Goal: Information Seeking & Learning: Learn about a topic

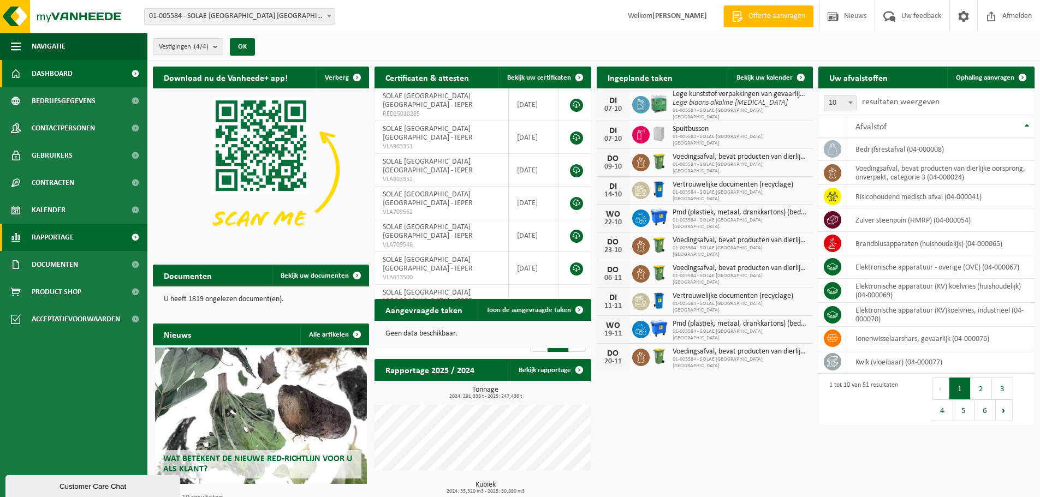
click at [51, 235] on span "Rapportage" at bounding box center [53, 237] width 42 height 27
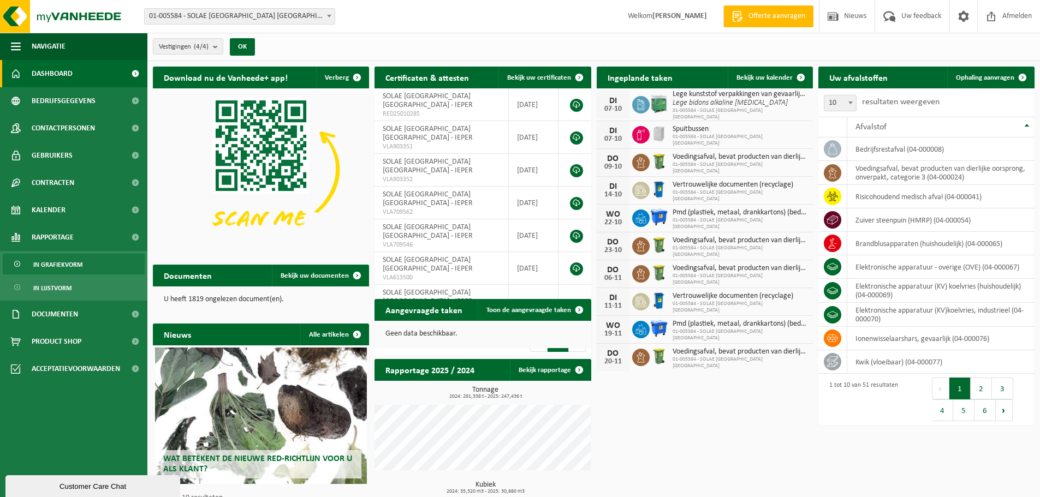
click at [62, 265] on span "In grafiekvorm" at bounding box center [57, 264] width 49 height 21
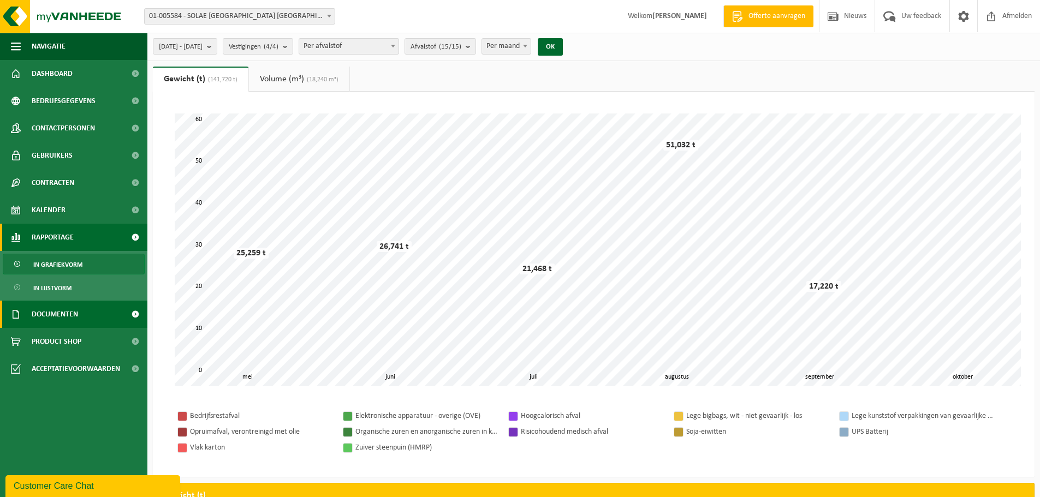
click at [58, 317] on span "Documenten" at bounding box center [55, 314] width 46 height 27
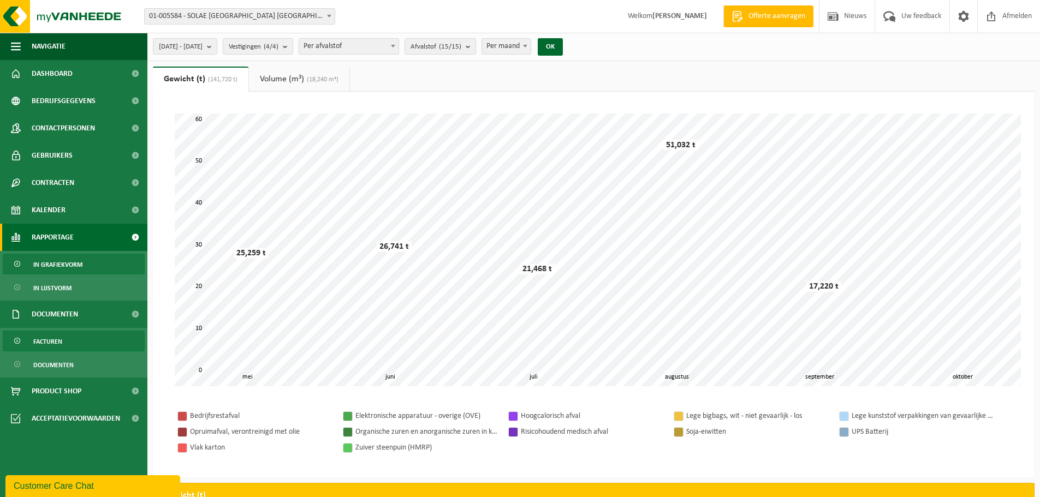
click at [52, 341] on span "Facturen" at bounding box center [47, 341] width 29 height 21
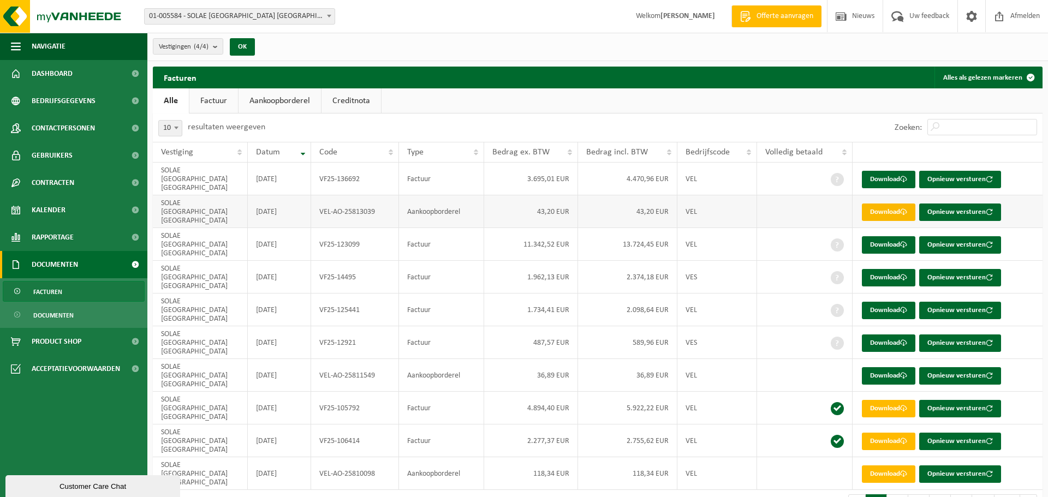
click at [881, 204] on link "Download" at bounding box center [888, 212] width 53 height 17
click at [898, 367] on link "Download" at bounding box center [888, 375] width 53 height 17
click at [41, 234] on span "Rapportage" at bounding box center [53, 237] width 42 height 27
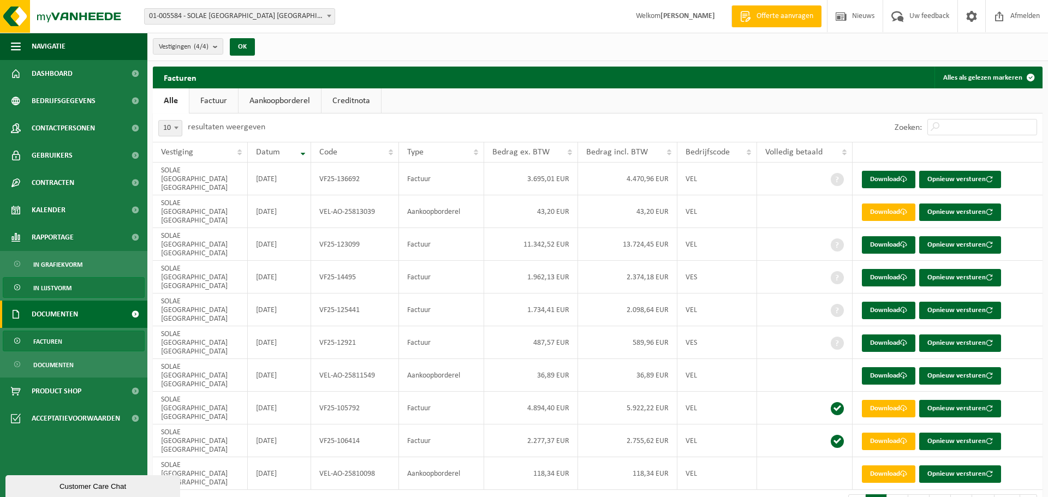
click at [47, 284] on span "In lijstvorm" at bounding box center [52, 288] width 38 height 21
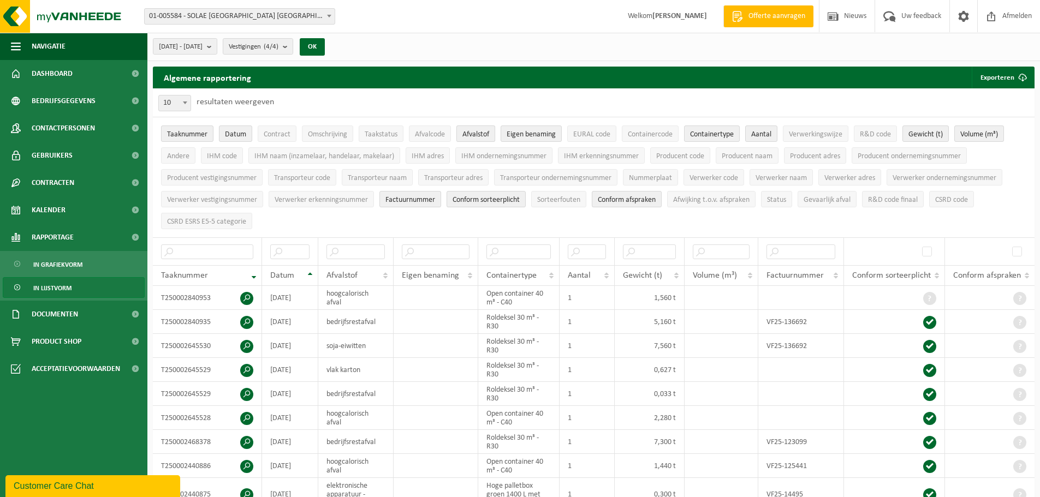
click at [468, 131] on span "Afvalstof" at bounding box center [475, 134] width 27 height 8
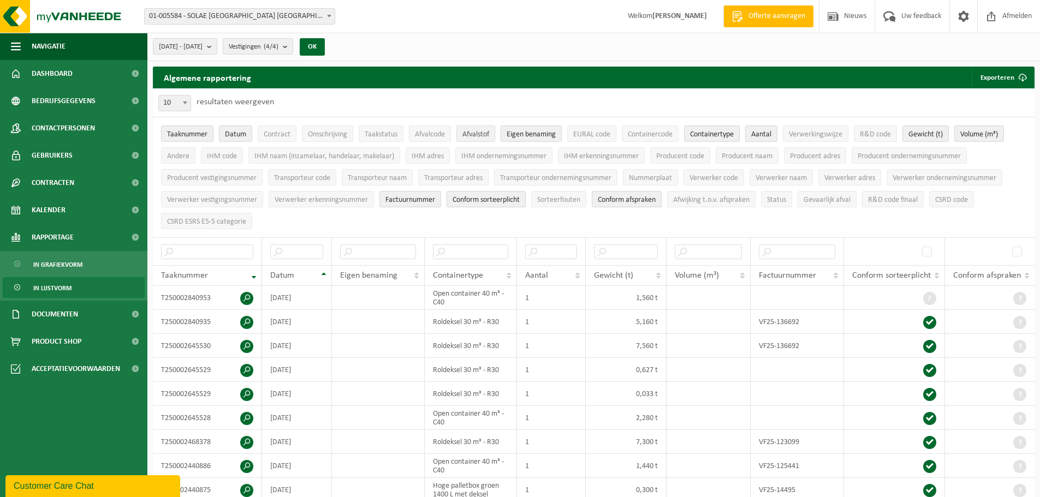
click at [475, 132] on span "Afvalstof" at bounding box center [475, 134] width 27 height 8
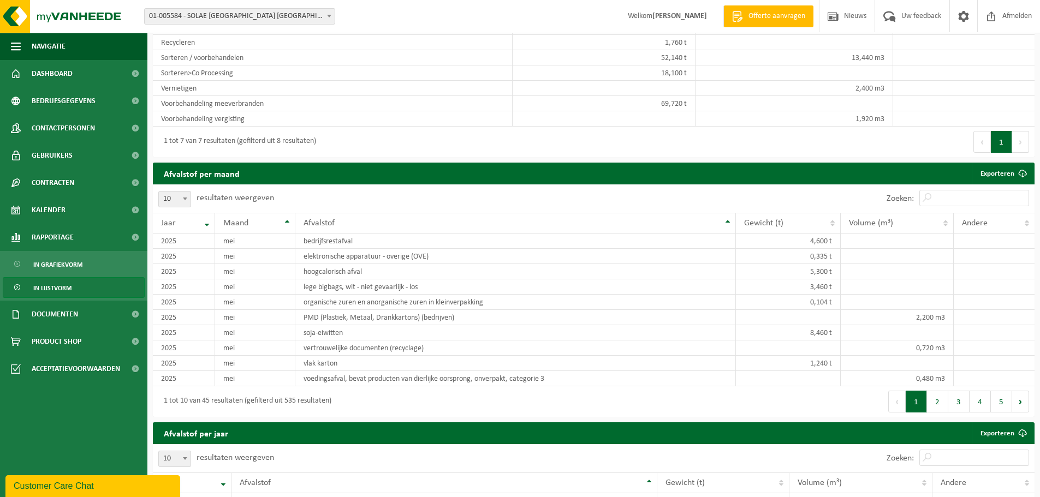
scroll to position [655, 0]
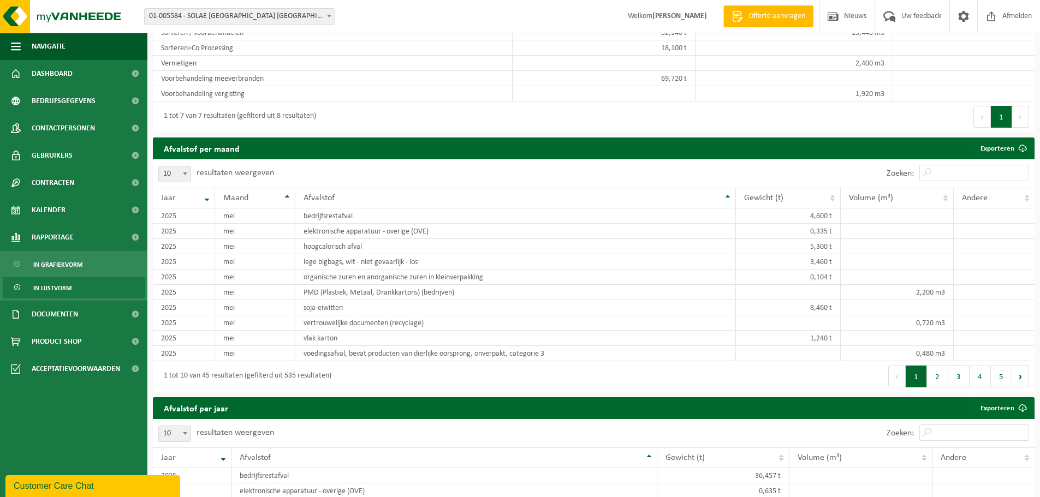
click at [183, 172] on b at bounding box center [185, 173] width 4 height 3
select select "50"
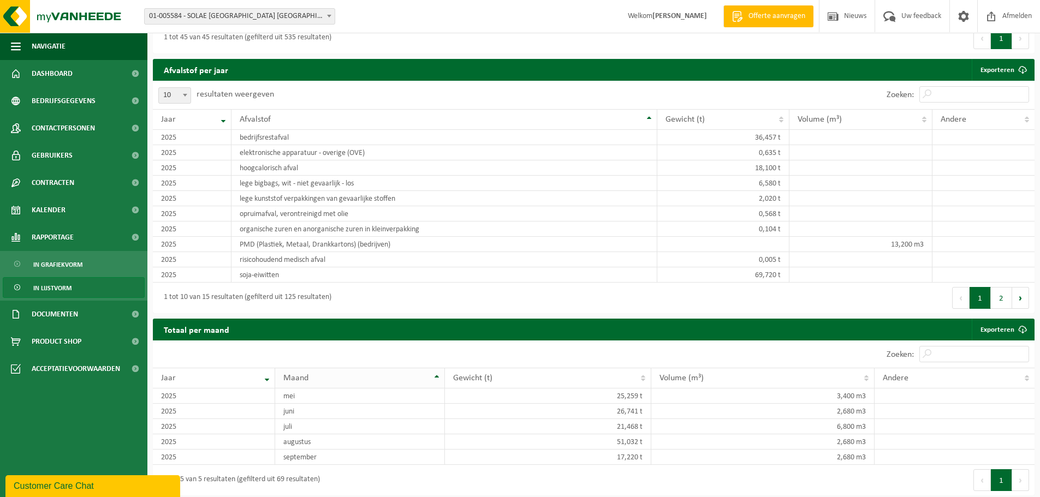
scroll to position [1530, 0]
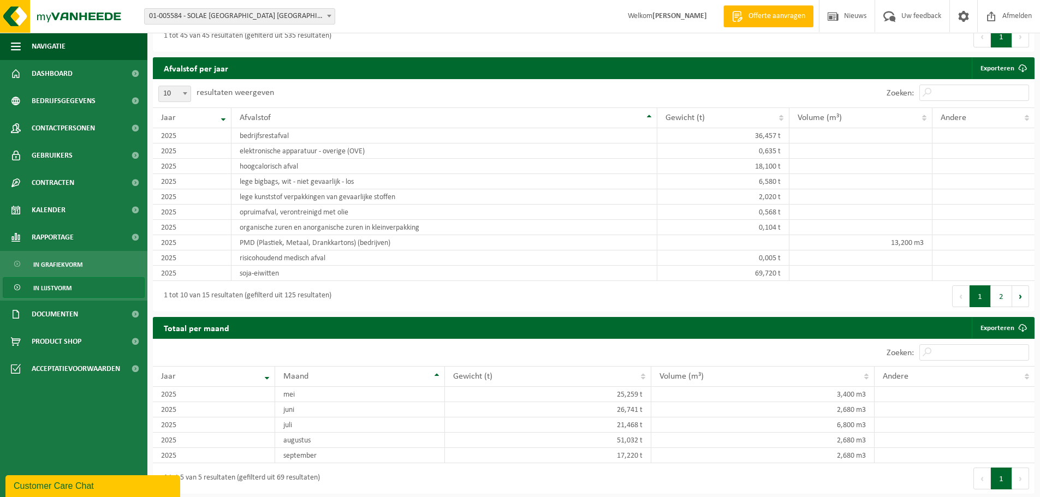
click at [87, 486] on div "Customer Care Chat" at bounding box center [93, 486] width 158 height 13
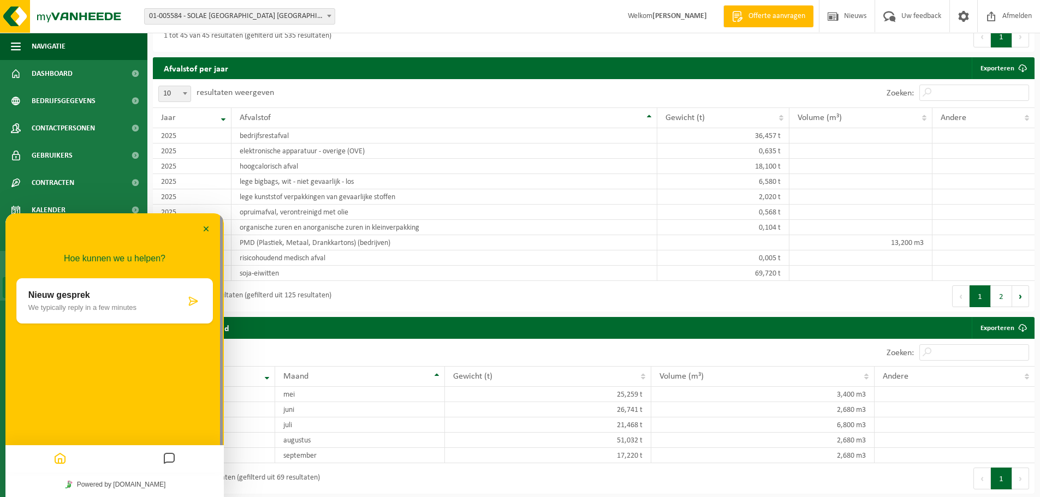
click at [71, 291] on p "Nieuw gesprek" at bounding box center [106, 295] width 157 height 10
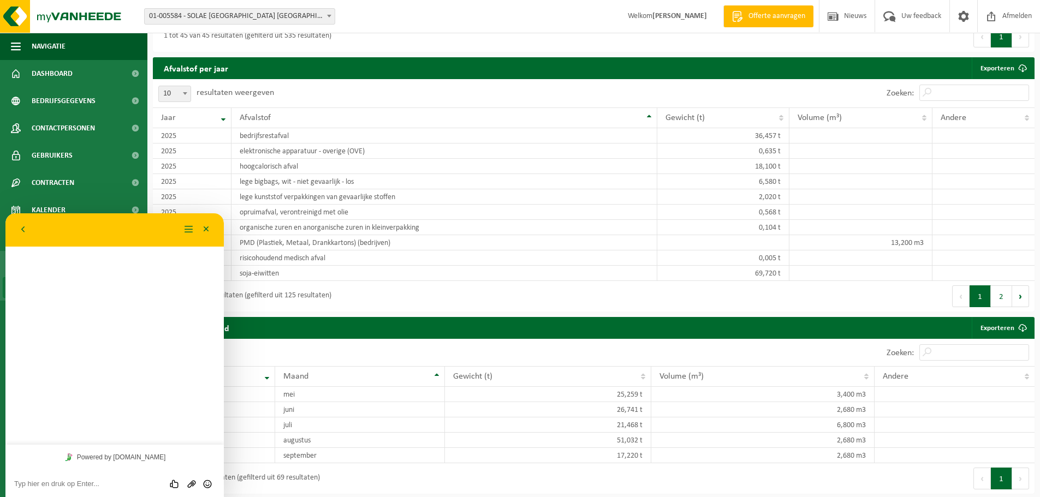
click at [35, 485] on textarea at bounding box center [114, 484] width 201 height 9
type textarea "d"
type textarea "goede morgen"
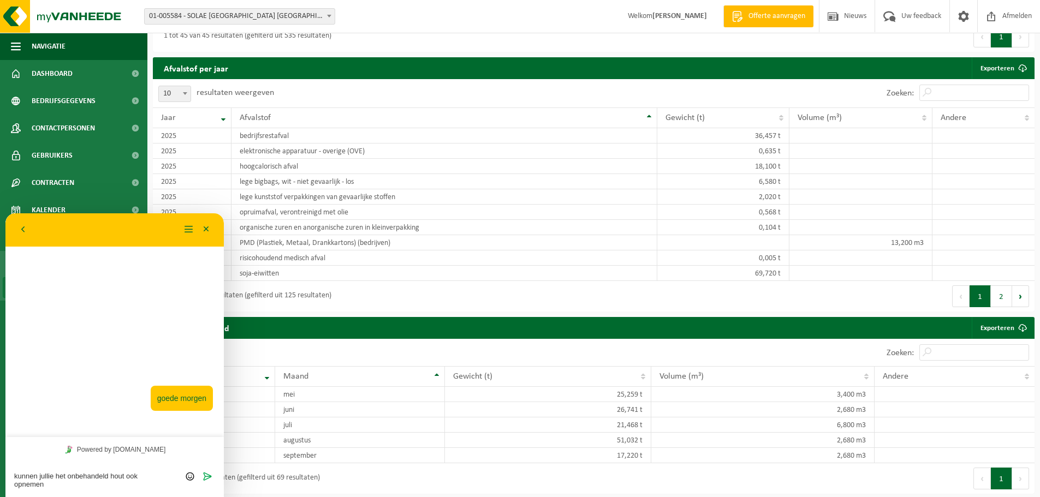
scroll to position [0, 0]
type textarea "kunnen jullie het onbehandeld hout ook opnemen bij de afvalstoffen ?"
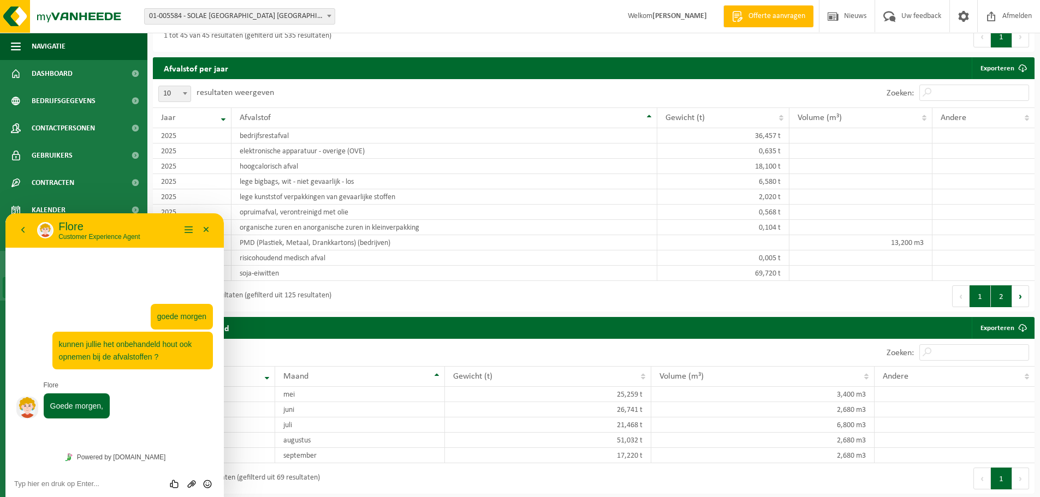
click at [1001, 296] on button "2" at bounding box center [1000, 296] width 21 height 22
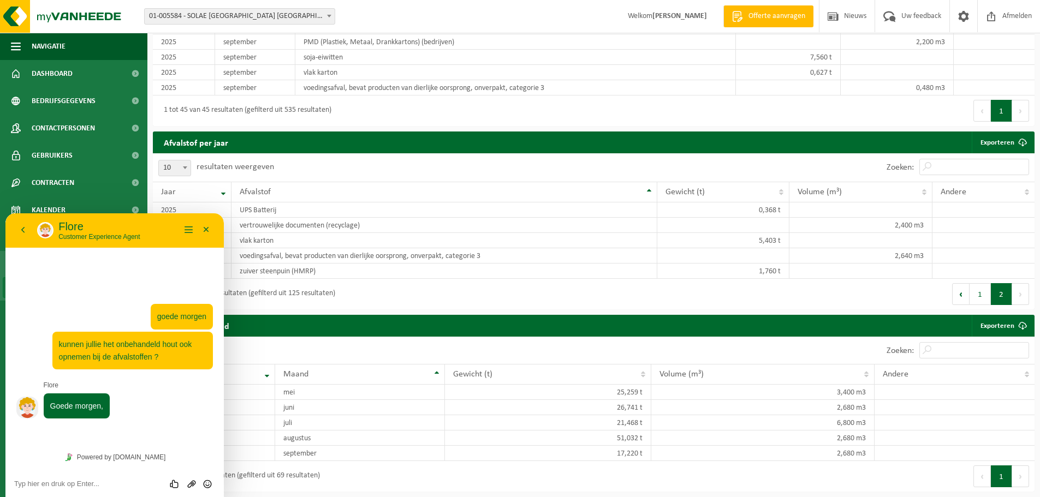
scroll to position [1453, 0]
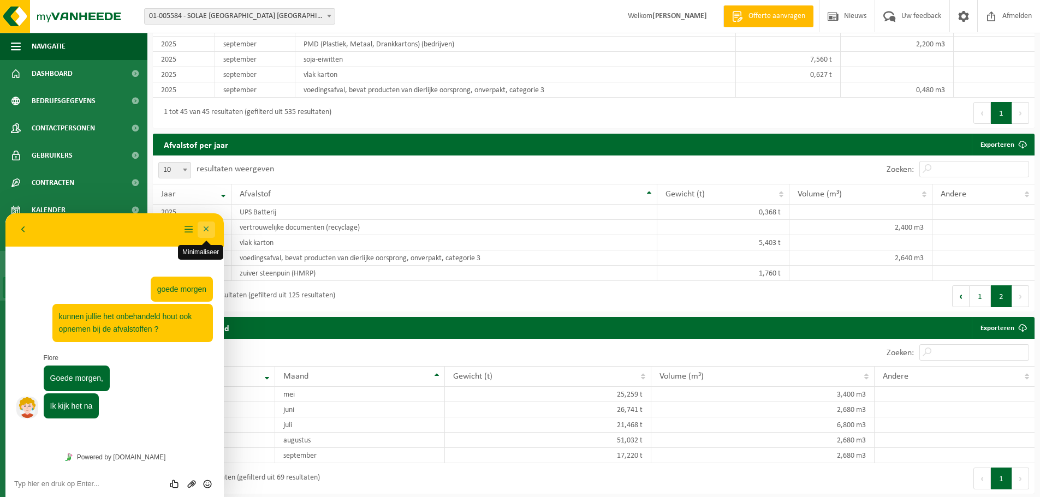
click at [206, 225] on button "Minimaliseer" at bounding box center [206, 230] width 17 height 16
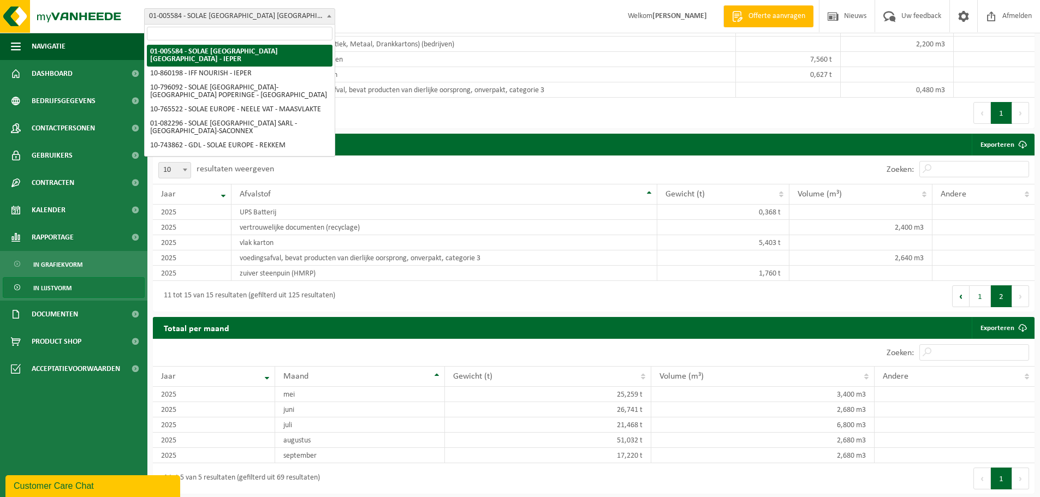
click at [222, 13] on span "01-005584 - SOLAE [GEOGRAPHIC_DATA] [GEOGRAPHIC_DATA] - IEPER" at bounding box center [240, 16] width 190 height 15
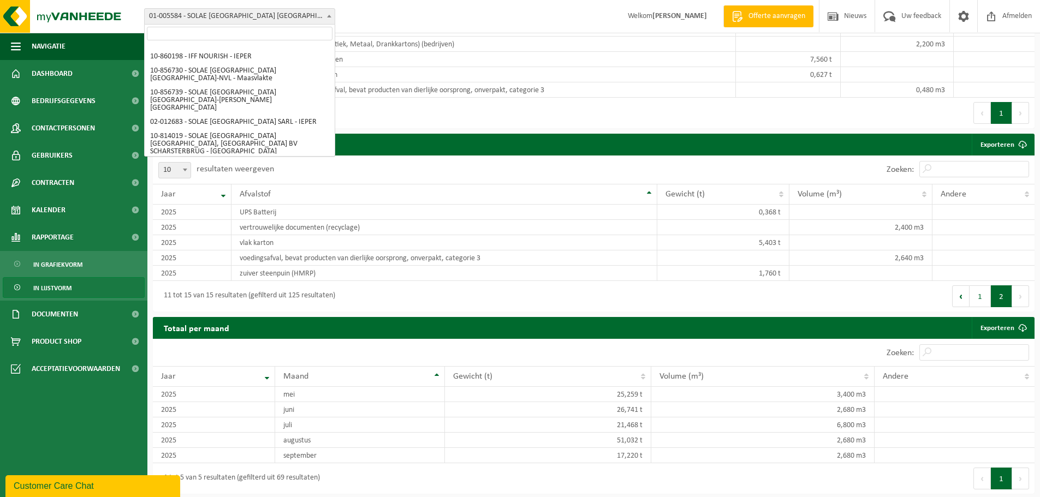
scroll to position [109, 0]
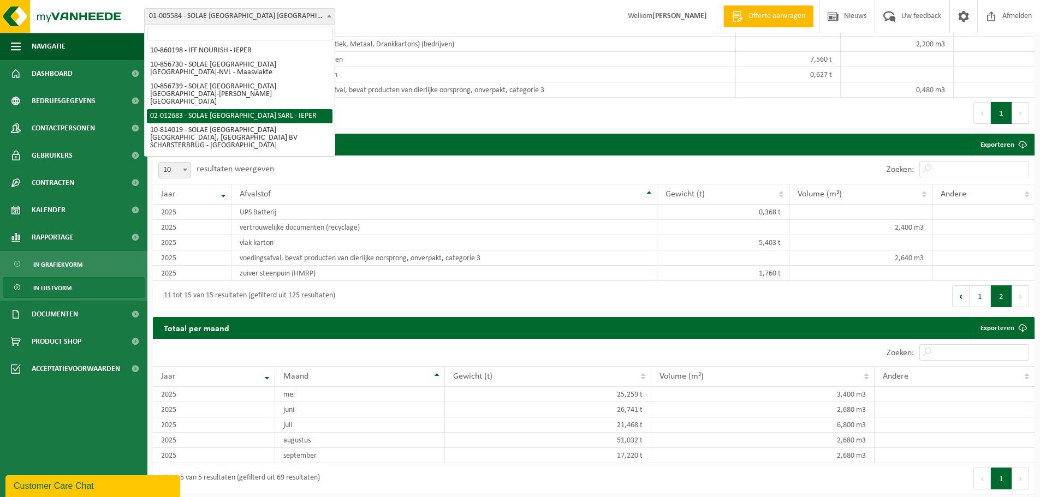
select select "2456"
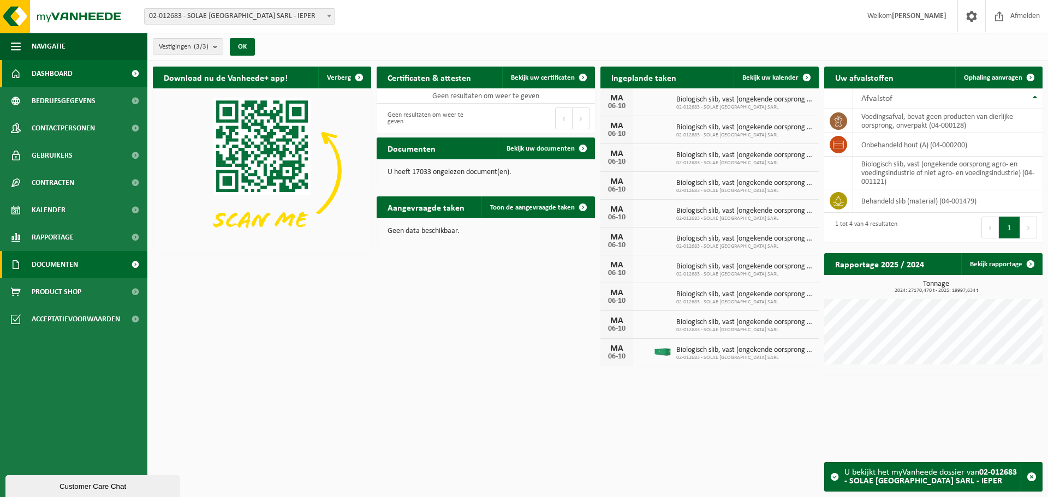
click at [46, 265] on span "Documenten" at bounding box center [55, 264] width 46 height 27
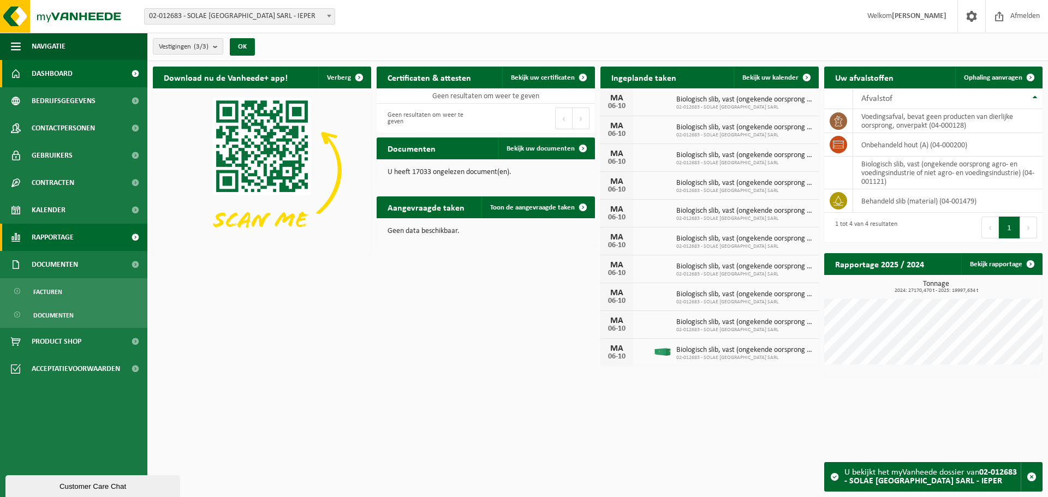
click at [49, 234] on span "Rapportage" at bounding box center [53, 237] width 42 height 27
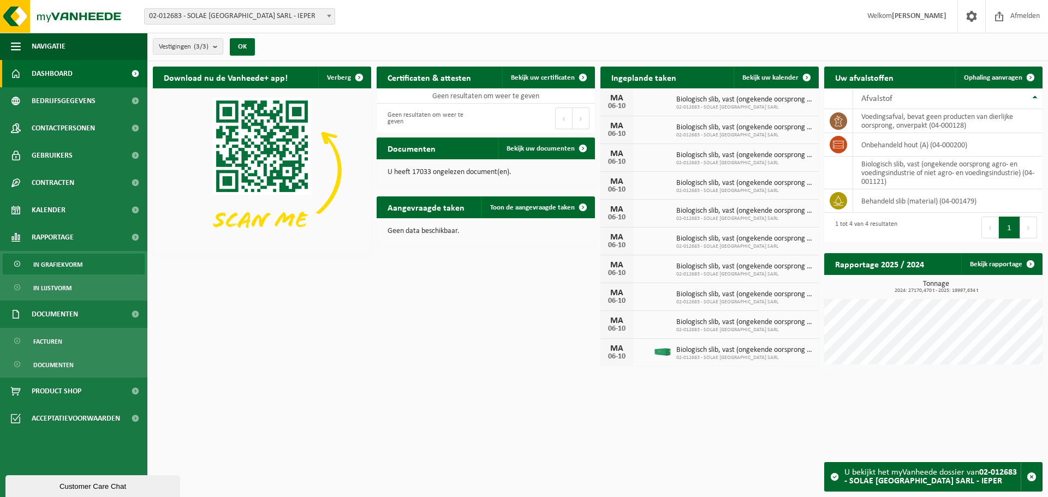
click at [58, 265] on span "In grafiekvorm" at bounding box center [57, 264] width 49 height 21
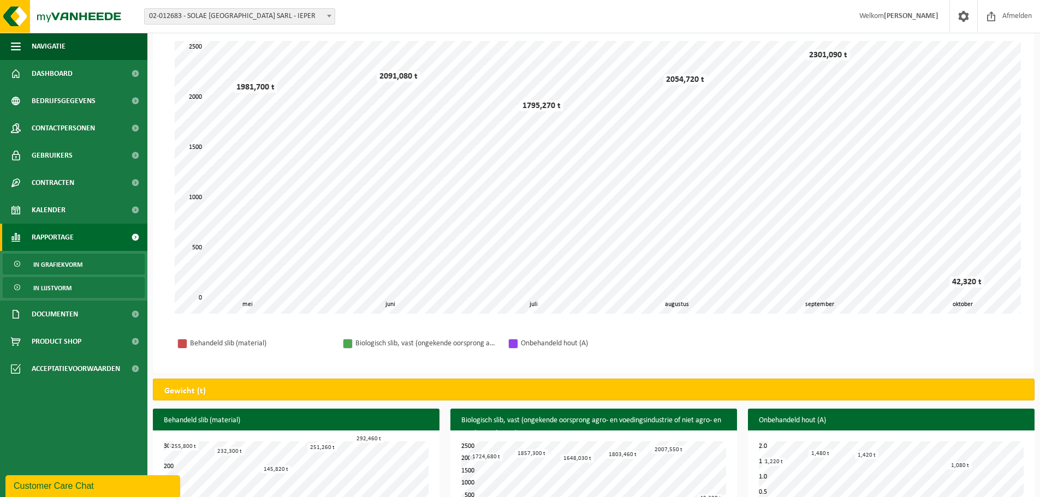
scroll to position [69, 0]
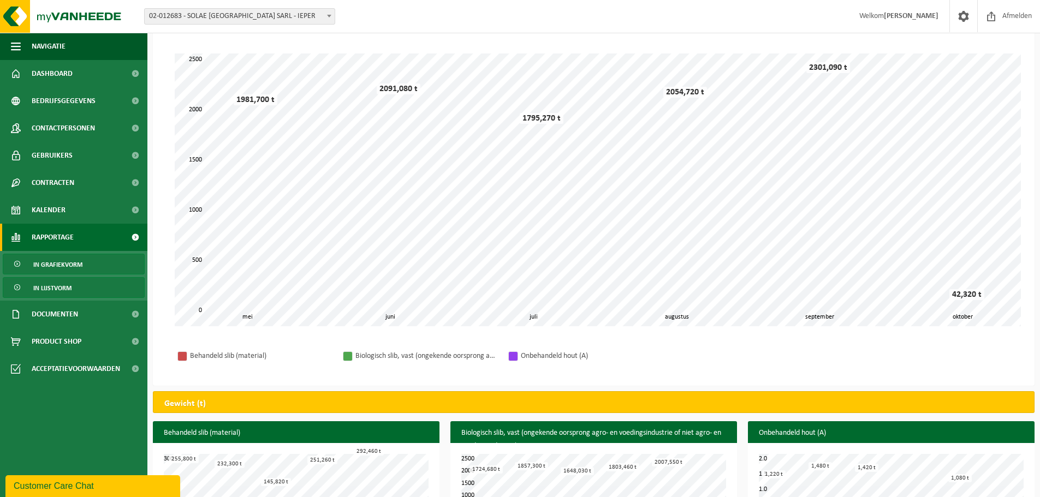
click at [56, 284] on span "In lijstvorm" at bounding box center [52, 288] width 38 height 21
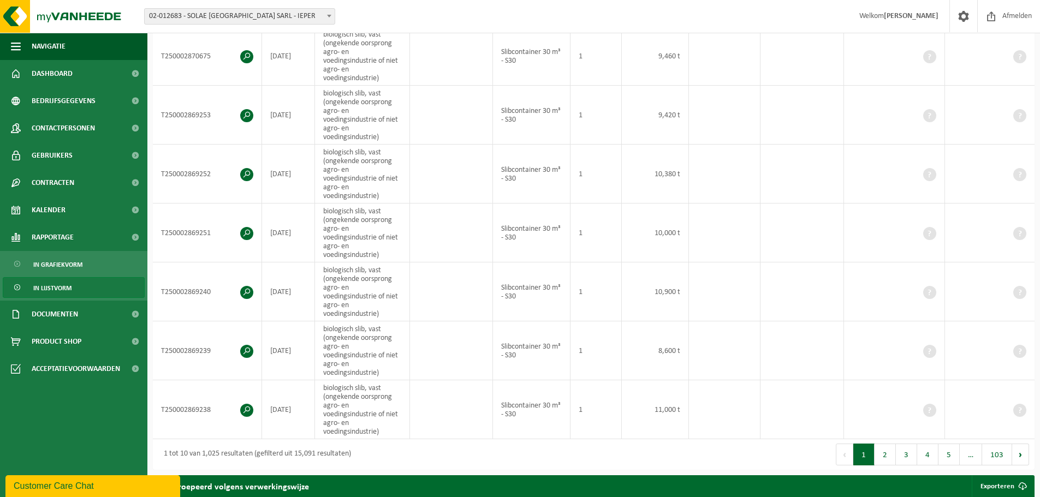
scroll to position [491, 0]
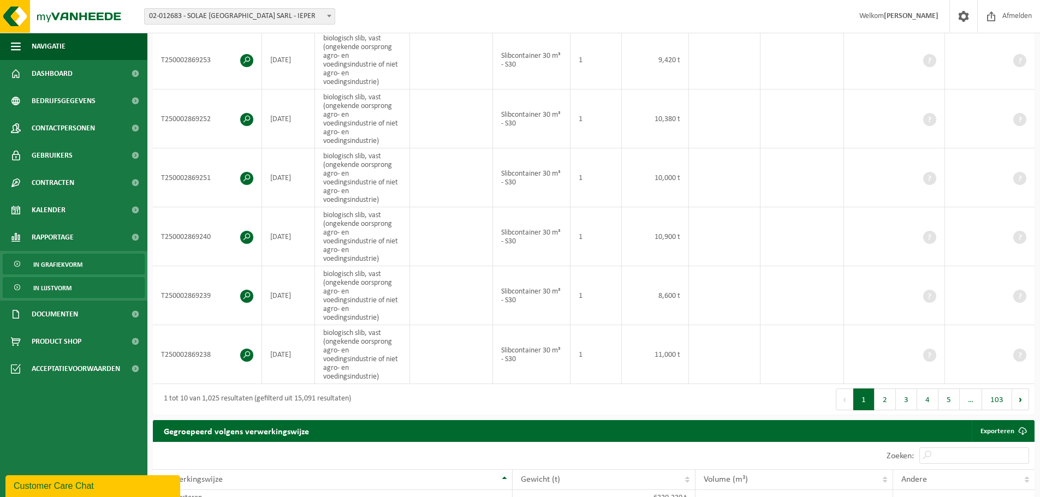
click at [48, 263] on span "In grafiekvorm" at bounding box center [57, 264] width 49 height 21
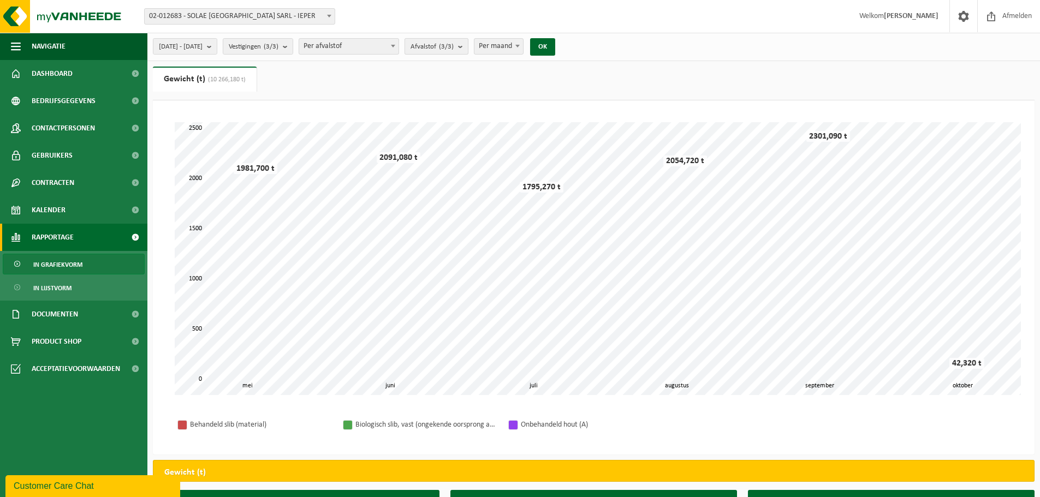
click at [453, 45] on span "Afvalstof (3/3)" at bounding box center [431, 47] width 43 height 16
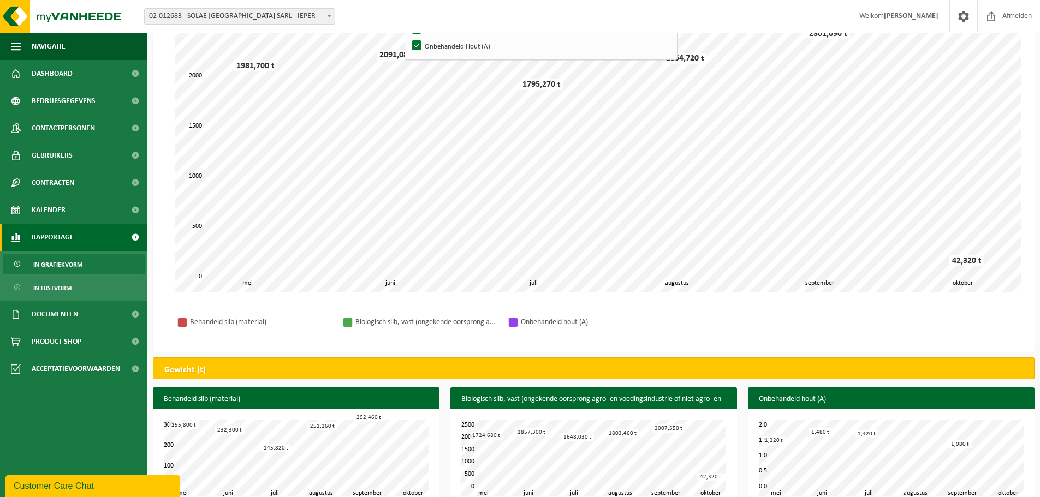
scroll to position [109, 0]
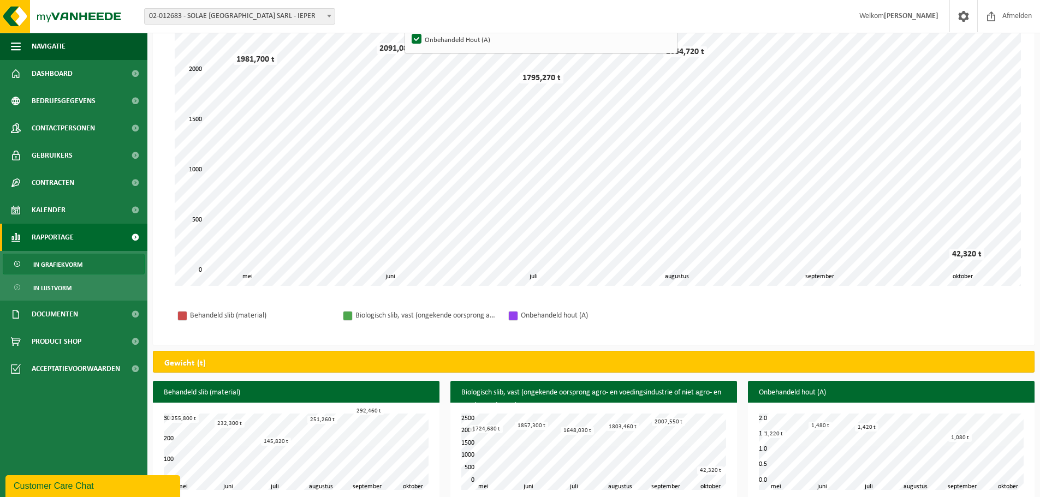
click at [80, 482] on div "Customer Care Chat" at bounding box center [93, 486] width 158 height 13
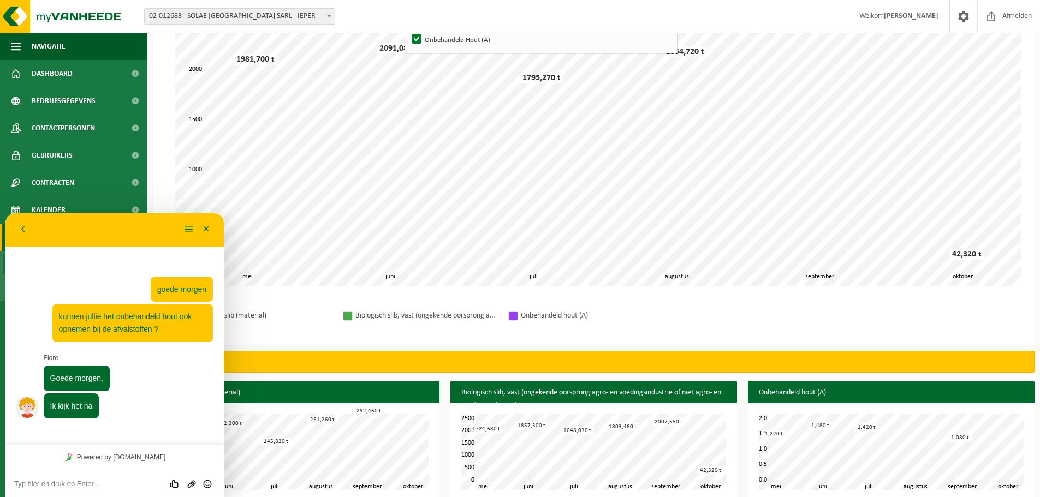
click at [64, 480] on textarea at bounding box center [114, 484] width 201 height 9
type textarea "mailtje ontvangen en ik heb hierop geantwoord"
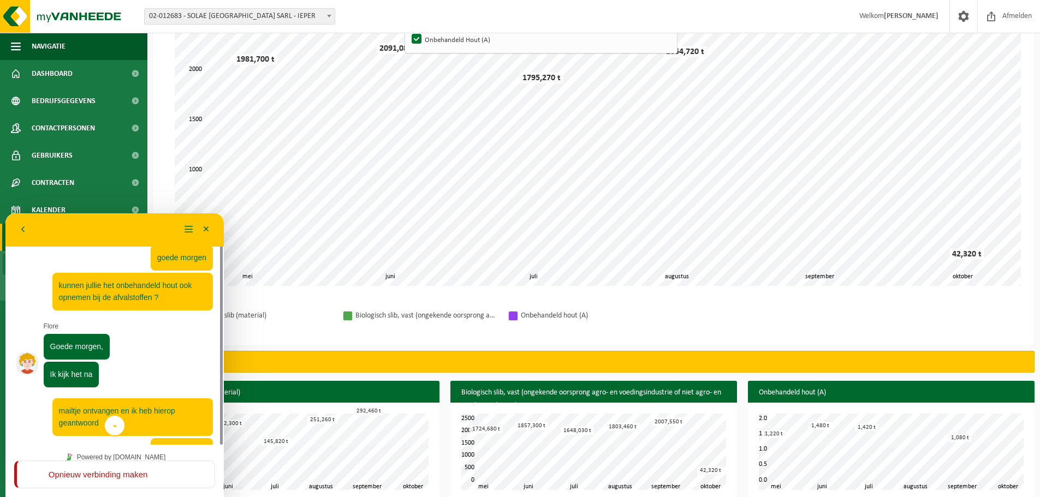
scroll to position [205, 0]
click at [293, 309] on div "Behandeld slib (material)" at bounding box center [261, 316] width 142 height 14
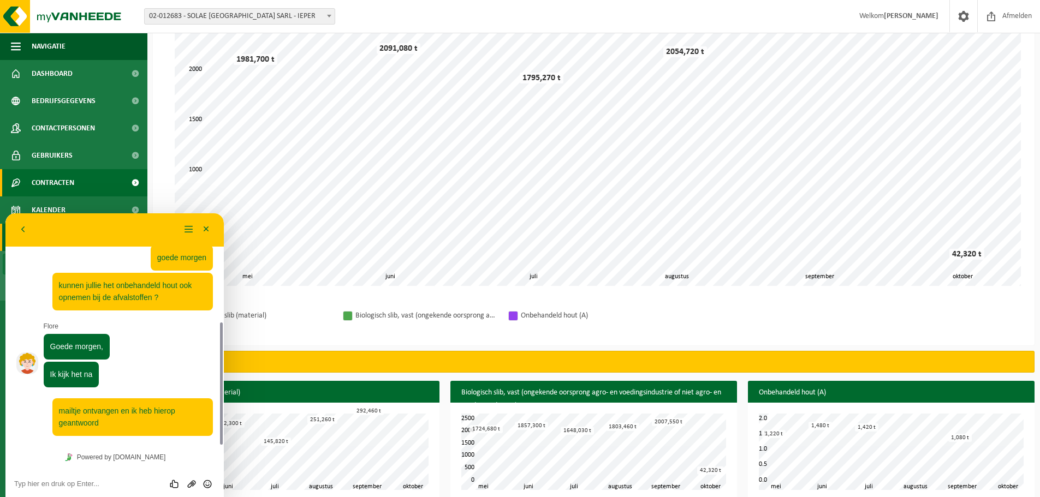
click at [126, 171] on span at bounding box center [135, 182] width 25 height 27
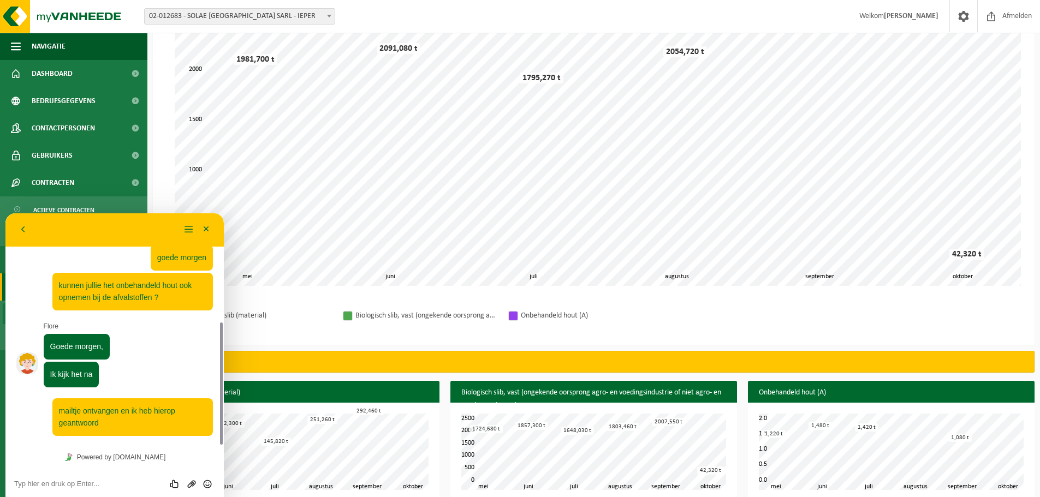
click at [169, 174] on div "Even geduld. Door de grote hoeveelheid gegevens duurt het laden even. juni juli…" at bounding box center [593, 149] width 859 height 295
click at [206, 234] on button "Minimaliseer" at bounding box center [206, 230] width 17 height 16
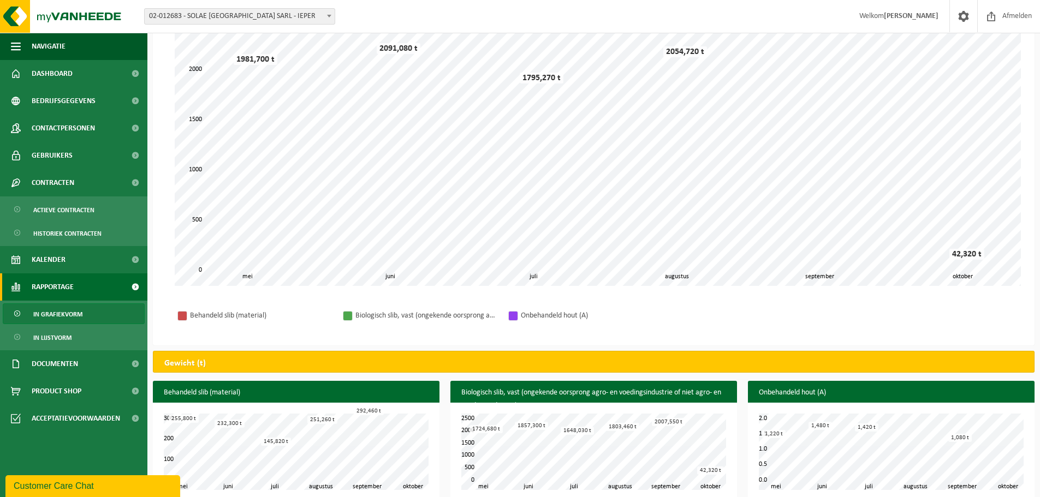
click at [62, 315] on span "In grafiekvorm" at bounding box center [57, 314] width 49 height 21
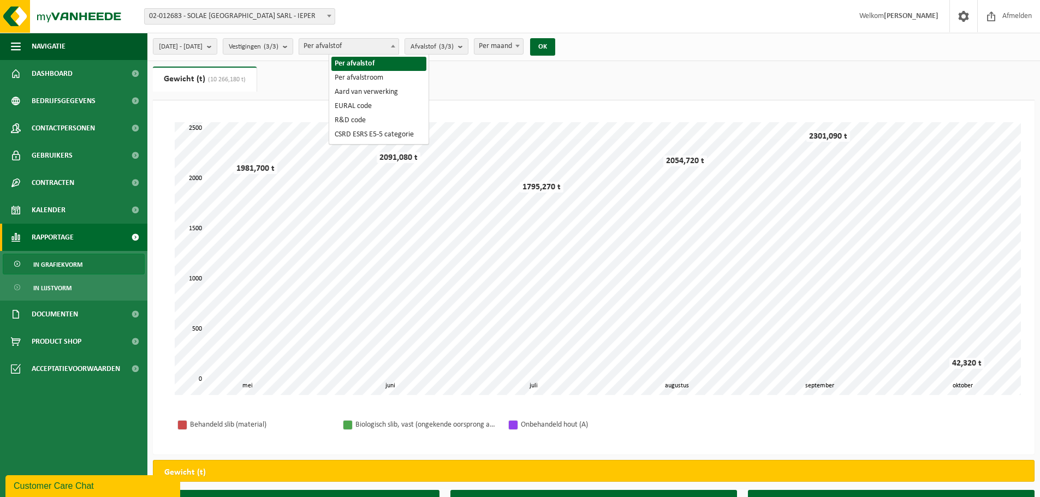
click at [398, 44] on span "Per afvalstof" at bounding box center [348, 46] width 99 height 15
click at [453, 44] on span "Afvalstof (3/3)" at bounding box center [431, 47] width 43 height 16
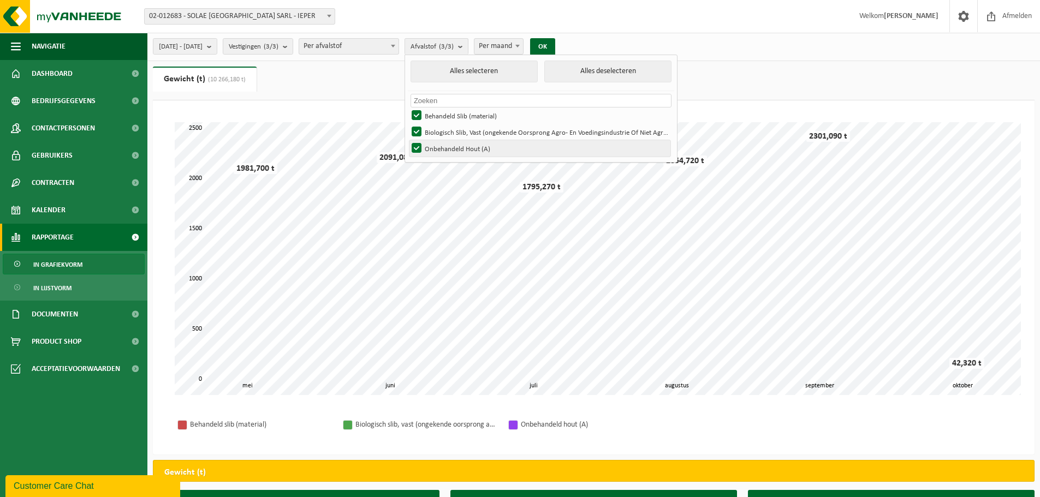
click at [467, 146] on label "Onbehandeld Hout (A)" at bounding box center [539, 148] width 261 height 16
click at [408, 140] on input "Onbehandeld Hout (A)" at bounding box center [407, 140] width 1 height 1
click at [467, 146] on label "Onbehandeld Hout (A)" at bounding box center [539, 148] width 261 height 16
click at [408, 140] on input "Onbehandeld Hout (A)" at bounding box center [407, 140] width 1 height 1
checkbox input "true"
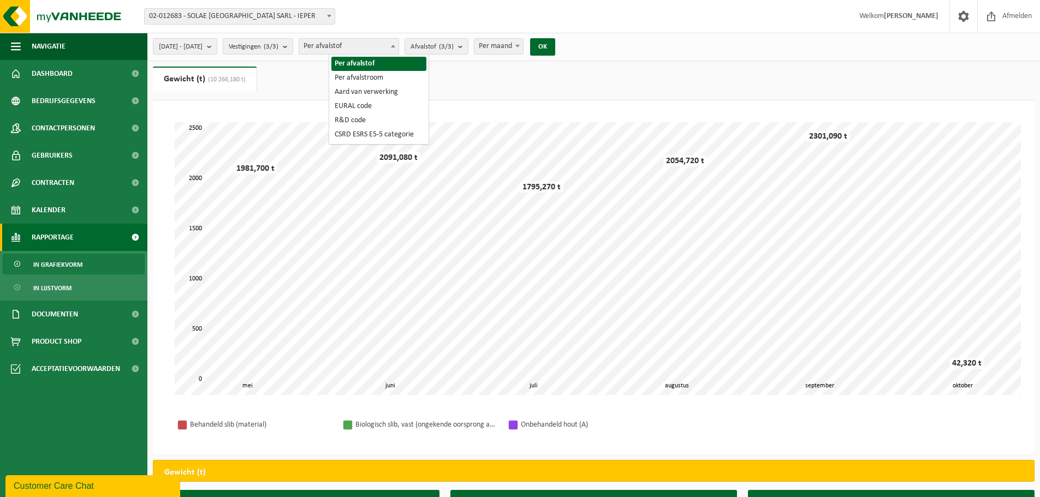
click at [372, 44] on span "Per afvalstof" at bounding box center [348, 46] width 99 height 15
click at [453, 44] on span "Afvalstof (3/3)" at bounding box center [431, 47] width 43 height 16
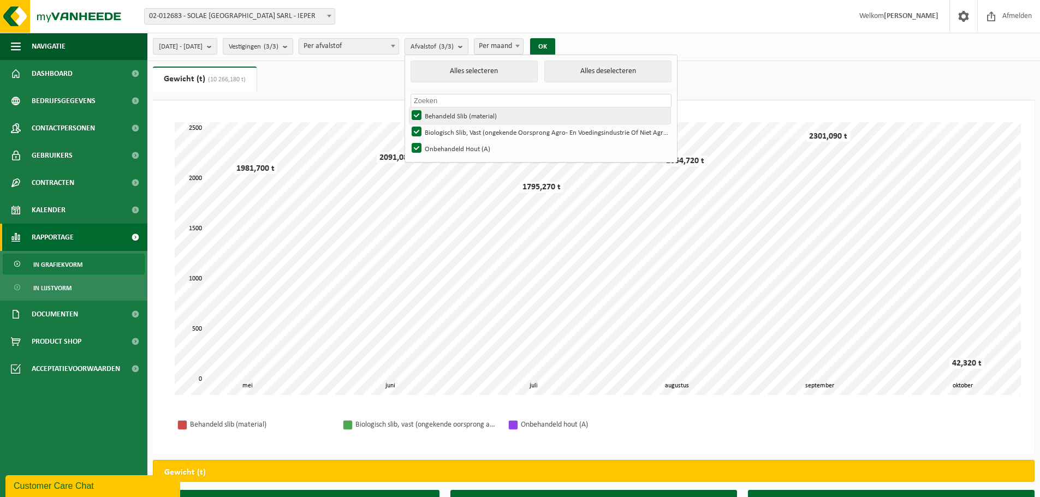
click at [440, 112] on label "Behandeld Slib (material)" at bounding box center [539, 116] width 261 height 16
click at [408, 108] on input "Behandeld Slib (material)" at bounding box center [407, 107] width 1 height 1
checkbox input "false"
click at [446, 129] on label "Biologisch Slib, Vast (ongekende Oorsprong Agro- En Voedingsindustrie Of Niet A…" at bounding box center [539, 132] width 261 height 16
click at [408, 124] on input "Biologisch Slib, Vast (ongekende Oorsprong Agro- En Voedingsindustrie Of Niet A…" at bounding box center [407, 123] width 1 height 1
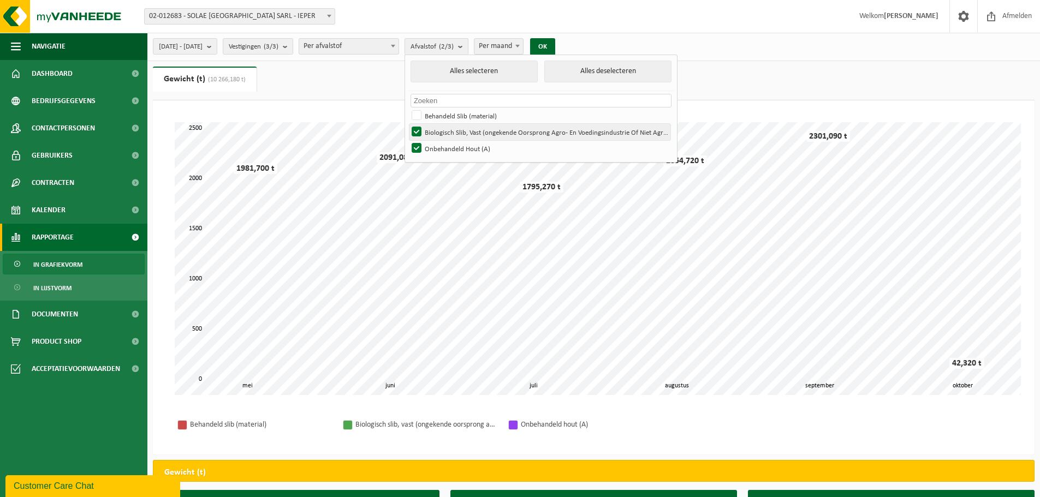
checkbox input "false"
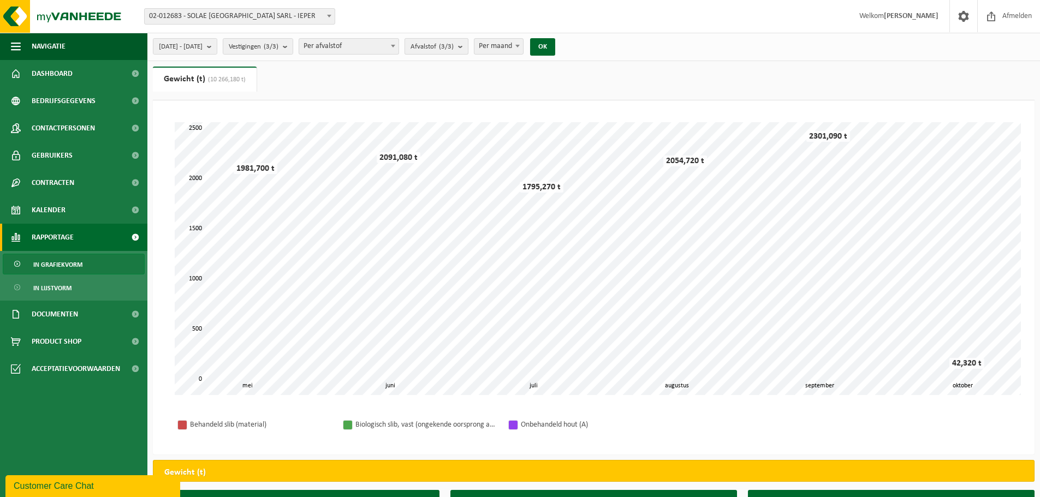
click at [453, 46] on span "Afvalstof (3/3)" at bounding box center [431, 47] width 43 height 16
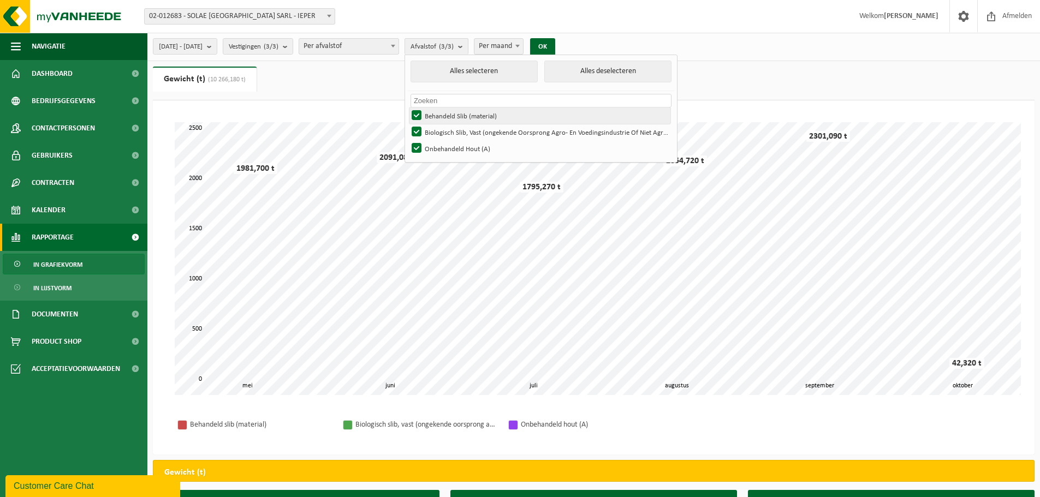
click at [444, 116] on label "Behandeld Slib (material)" at bounding box center [539, 116] width 261 height 16
click at [408, 108] on input "Behandeld Slib (material)" at bounding box center [407, 107] width 1 height 1
checkbox input "false"
click at [447, 132] on label "Biologisch Slib, Vast (ongekende Oorsprong Agro- En Voedingsindustrie Of Niet A…" at bounding box center [539, 132] width 261 height 16
click at [408, 124] on input "Biologisch Slib, Vast (ongekende Oorsprong Agro- En Voedingsindustrie Of Niet A…" at bounding box center [407, 123] width 1 height 1
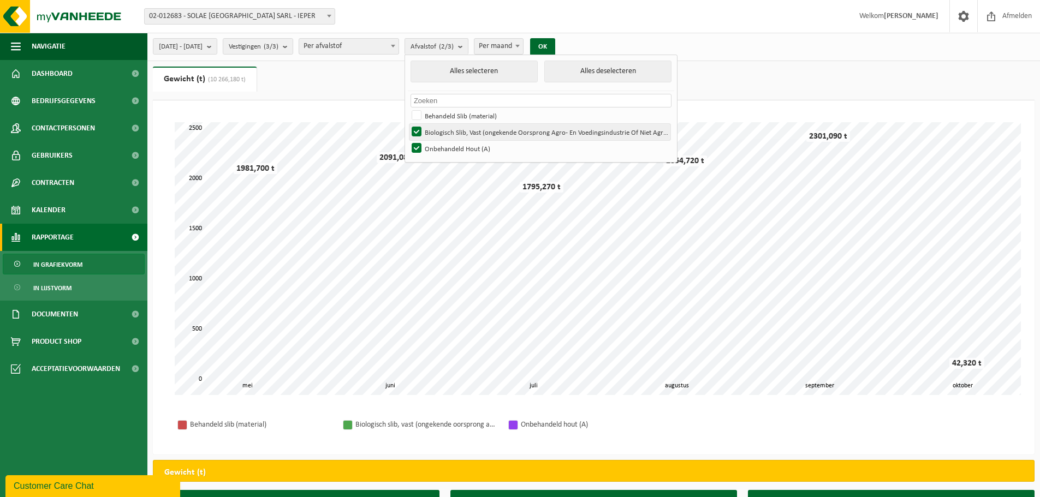
checkbox input "false"
click at [555, 44] on button "OK" at bounding box center [542, 46] width 25 height 17
